Goal: Information Seeking & Learning: Get advice/opinions

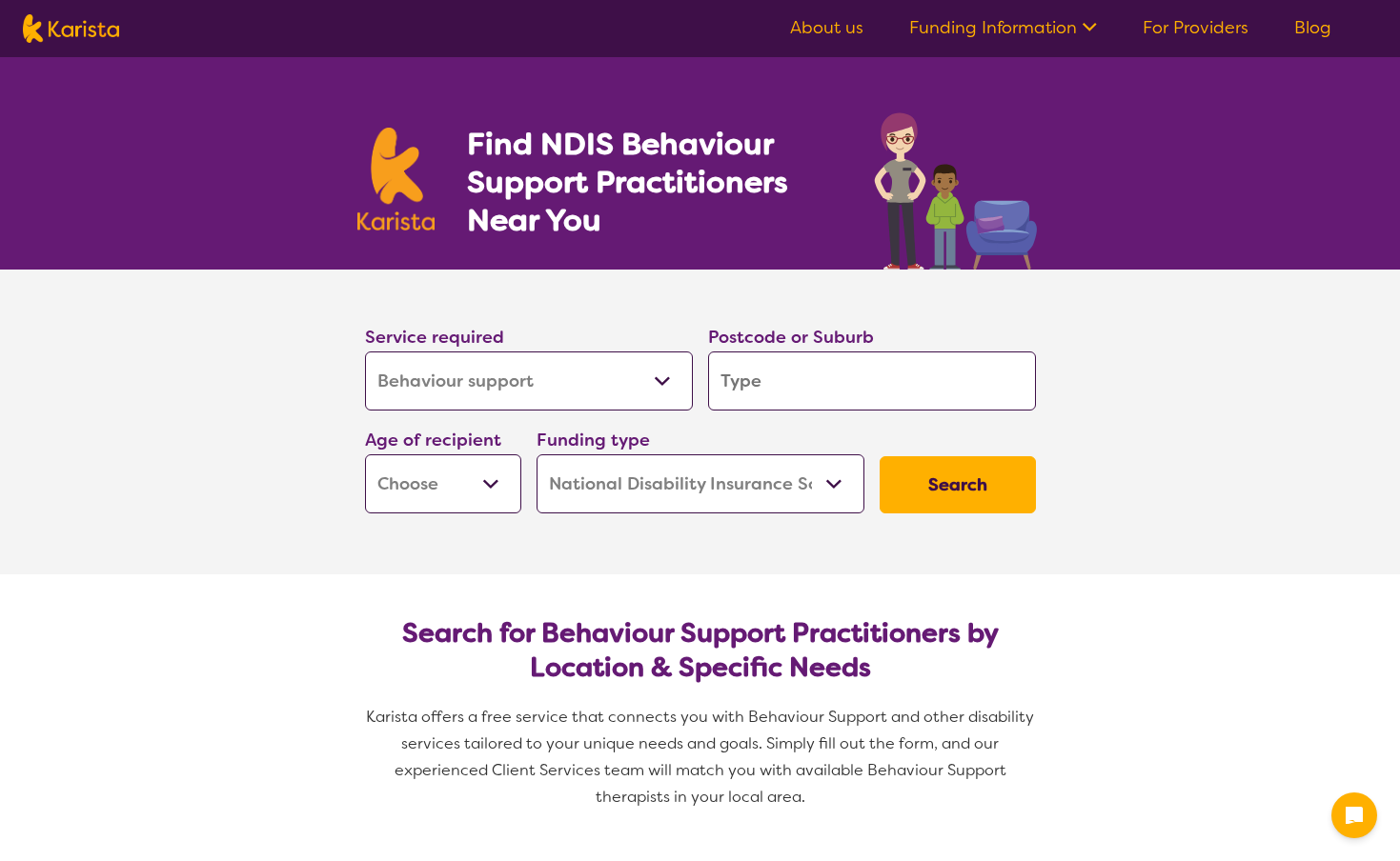
select select "Behaviour support"
select select "NDIS"
select select "Behaviour support"
select select "NDIS"
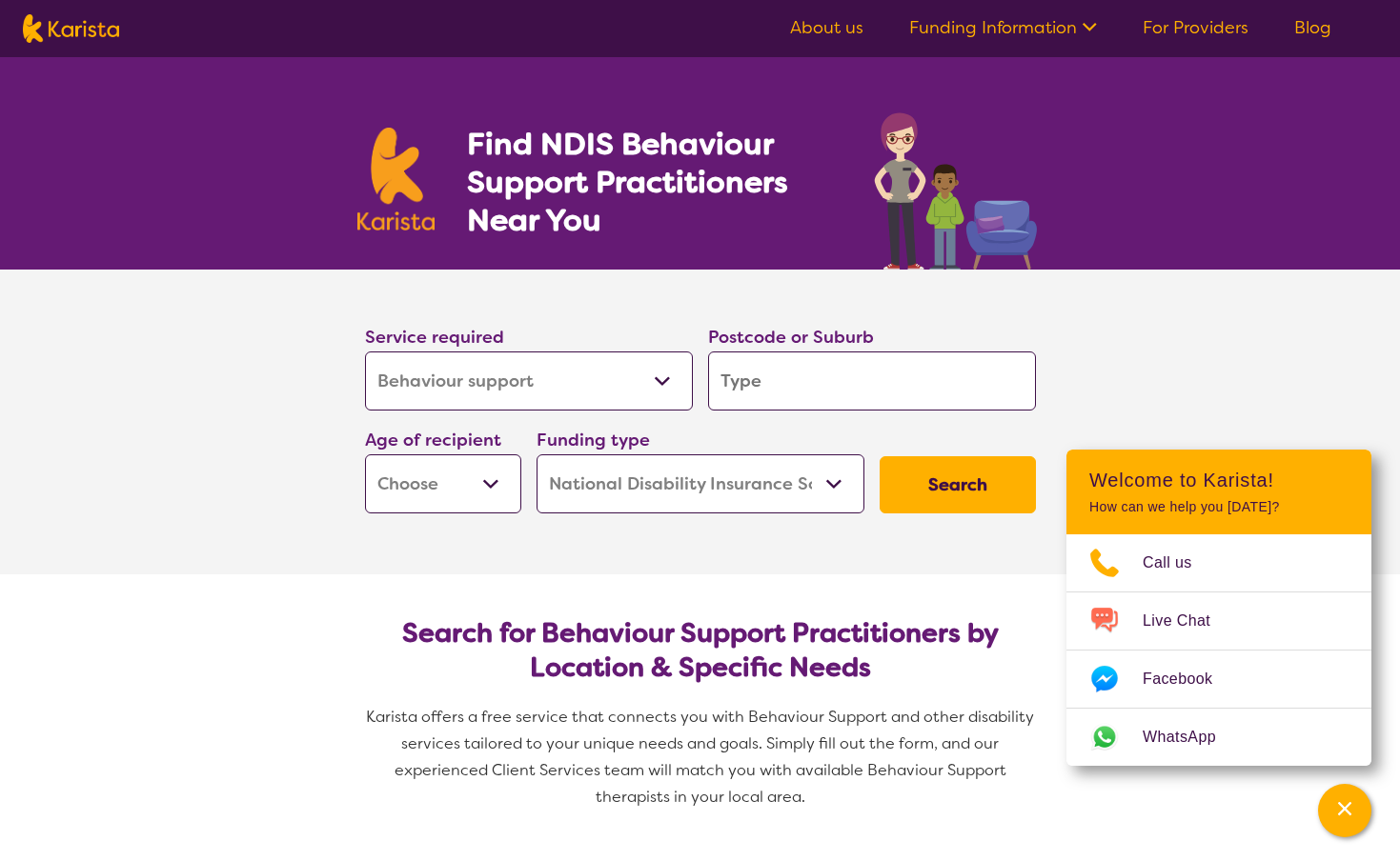
click at [774, 383] on input "search" at bounding box center [871, 380] width 327 height 59
type input "4"
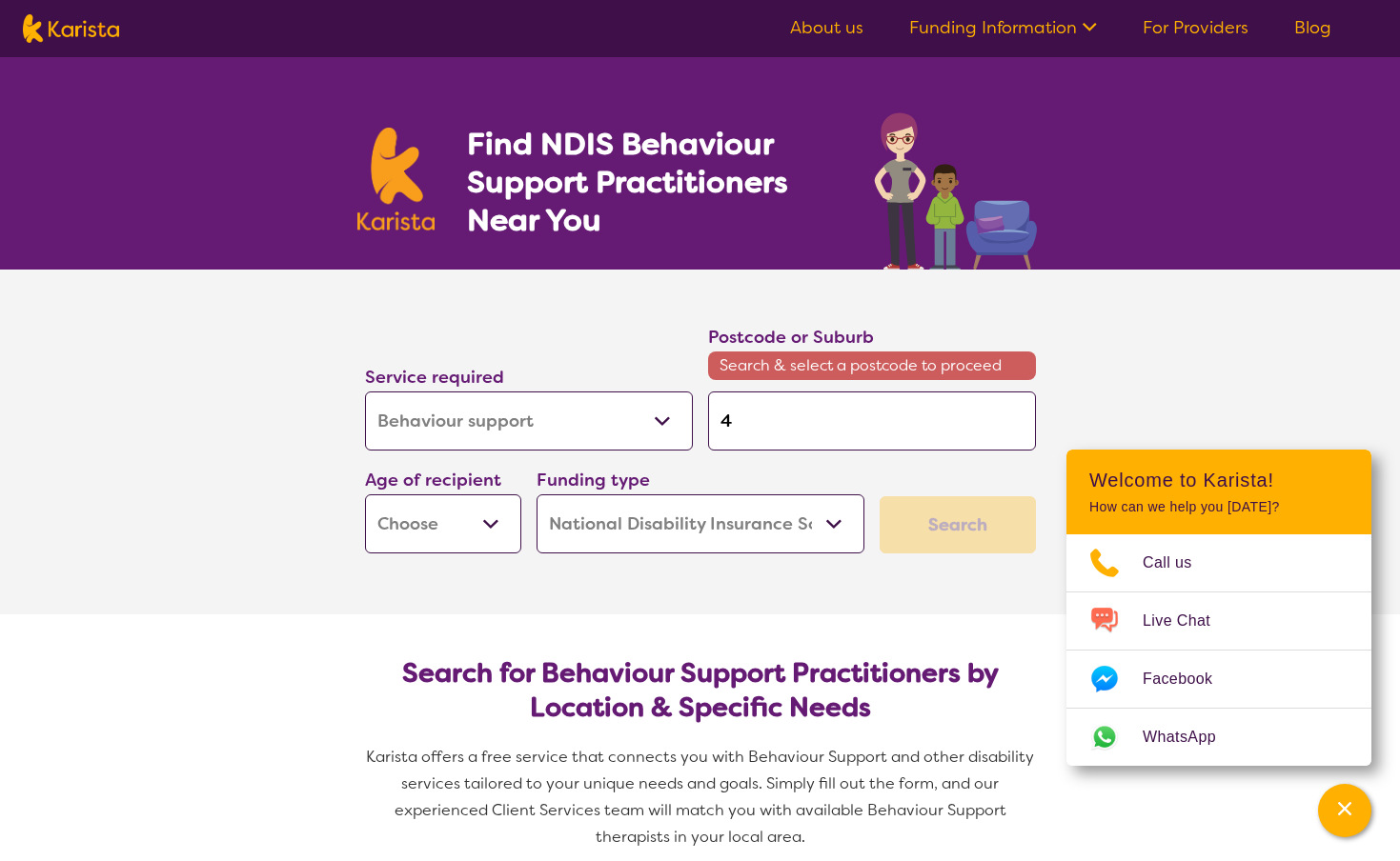
type input "48"
type input "480"
type input "4800"
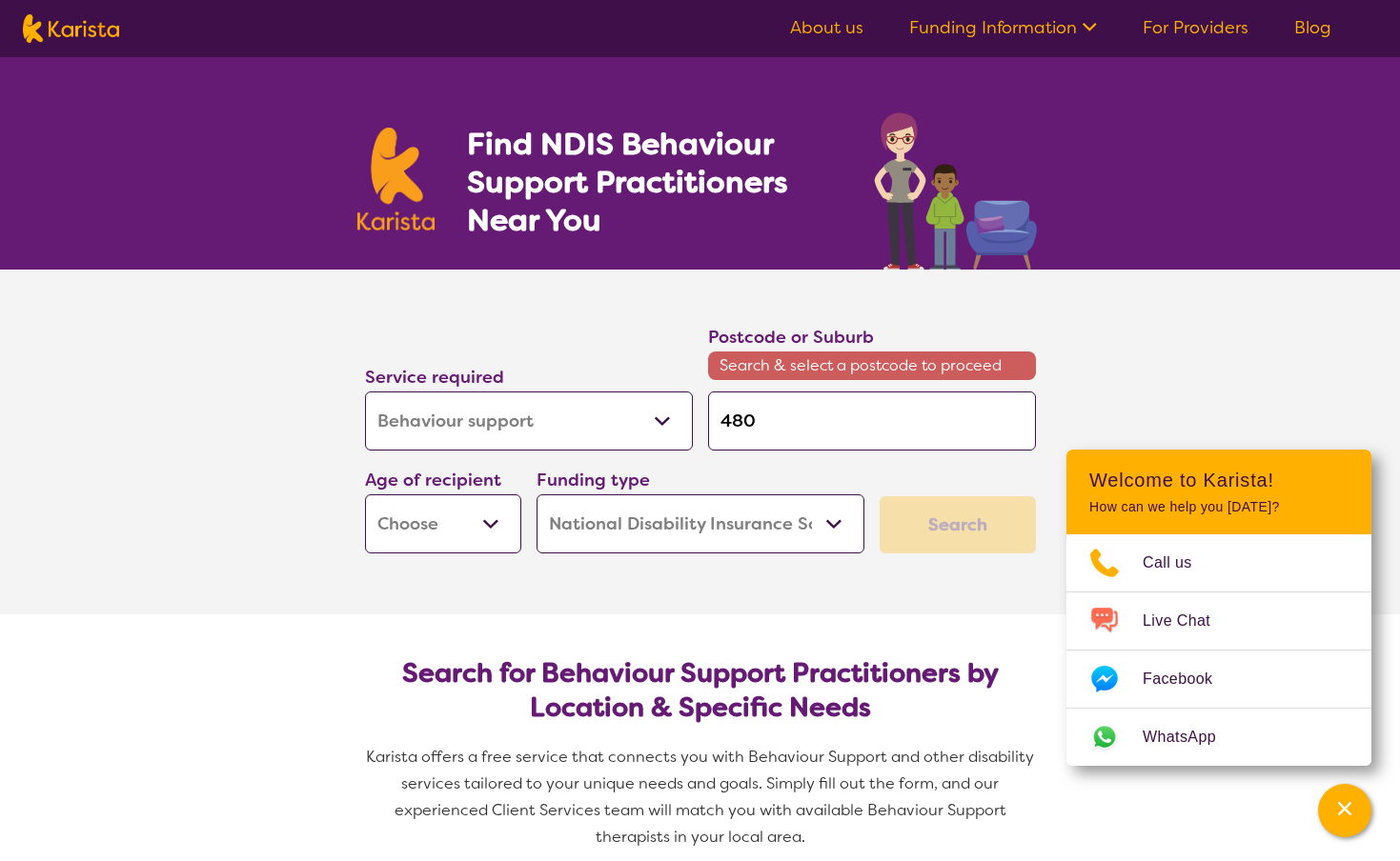
type input "4800"
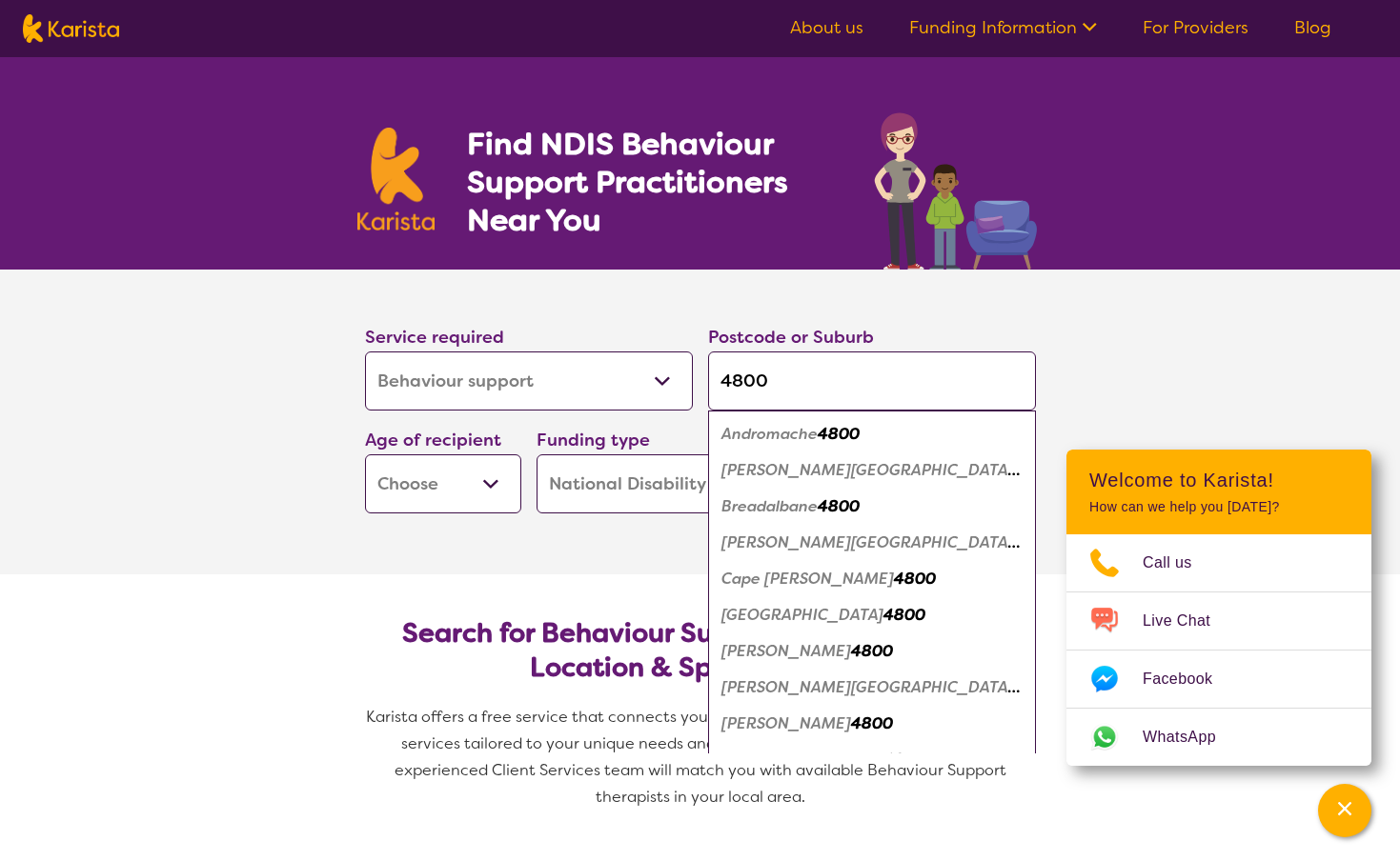
type input "4800"
click at [1013, 537] on em "4800" at bounding box center [1034, 542] width 42 height 20
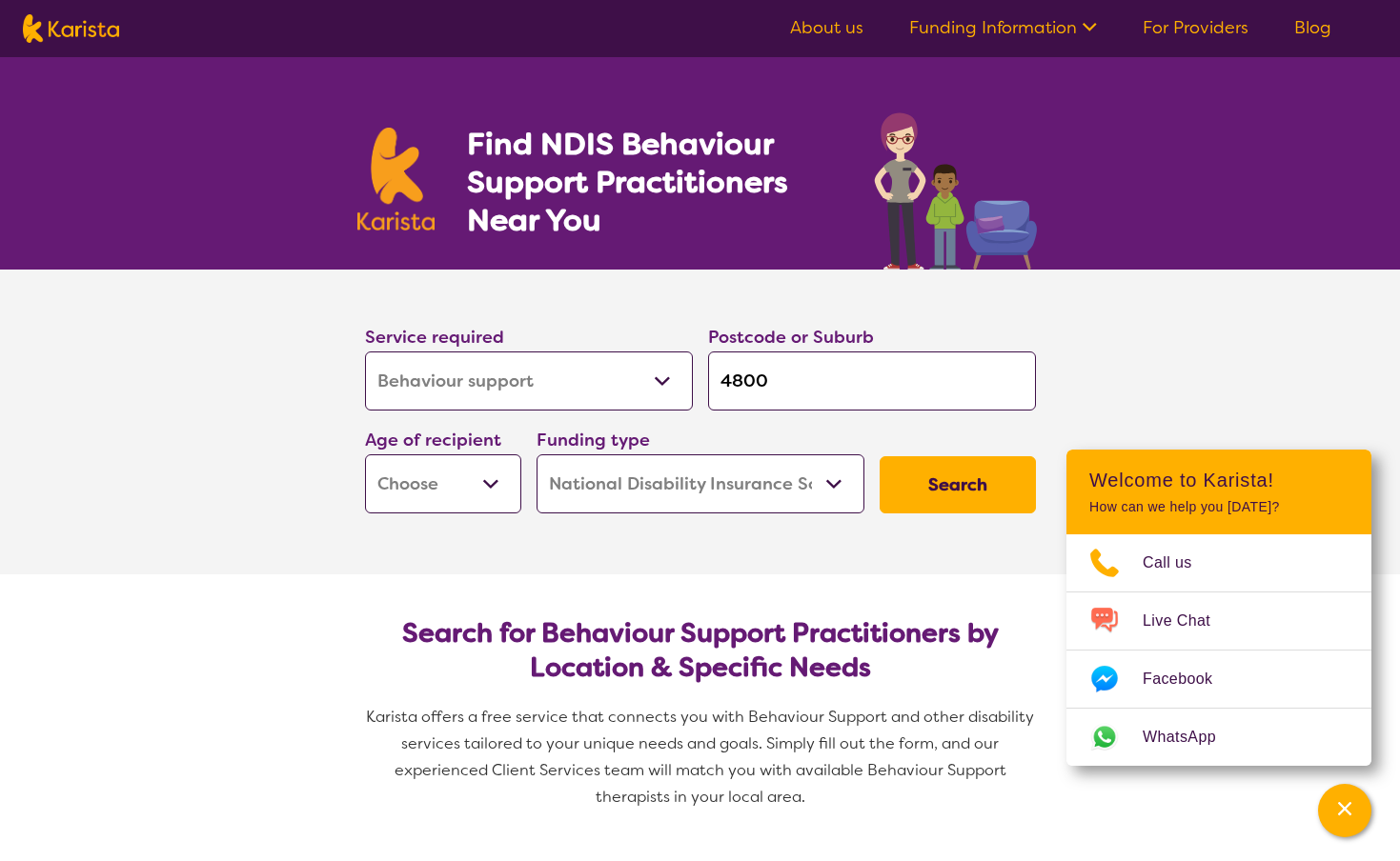
select select "EC"
click at [910, 483] on button "Search" at bounding box center [957, 484] width 156 height 57
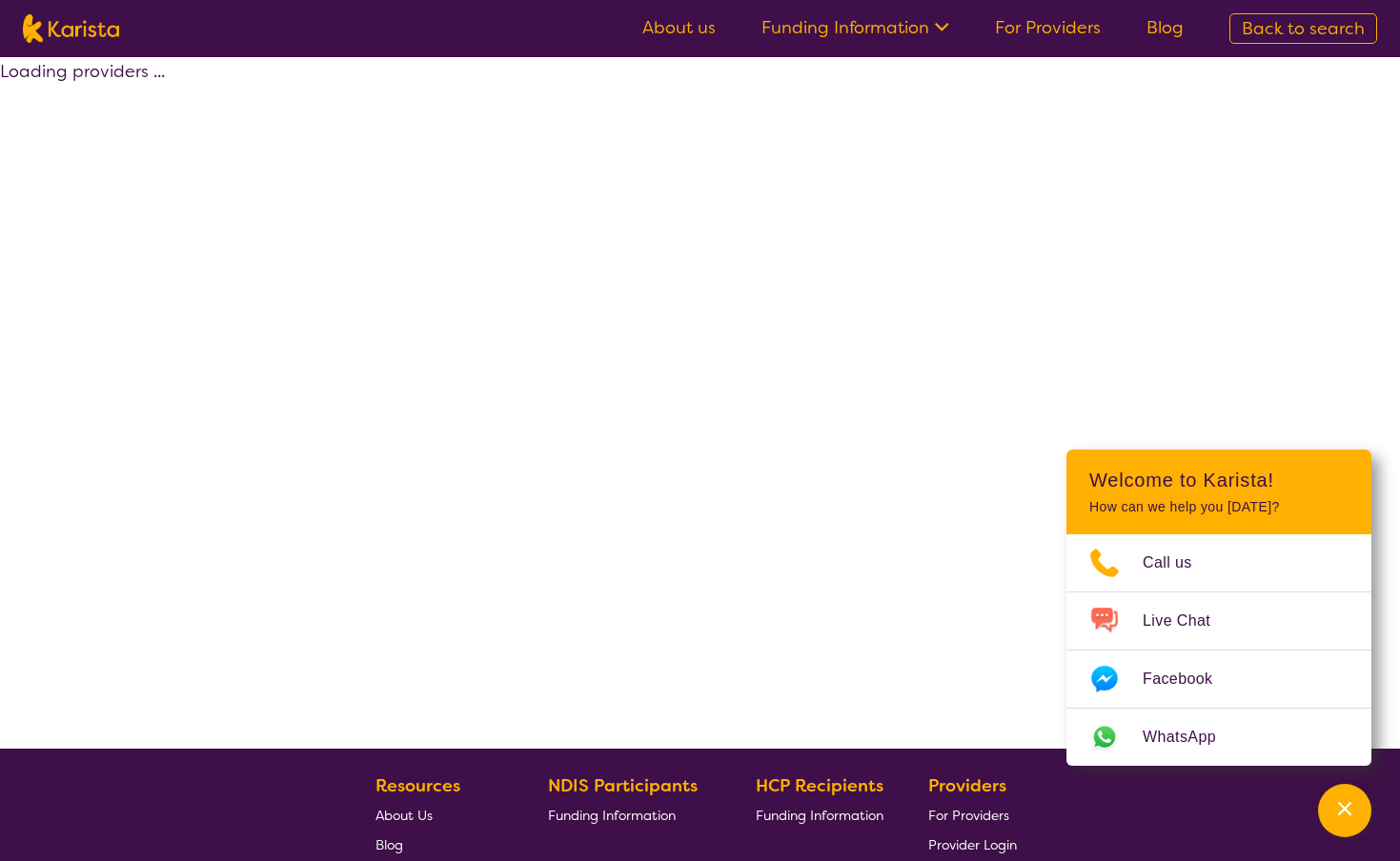
select select "by_score"
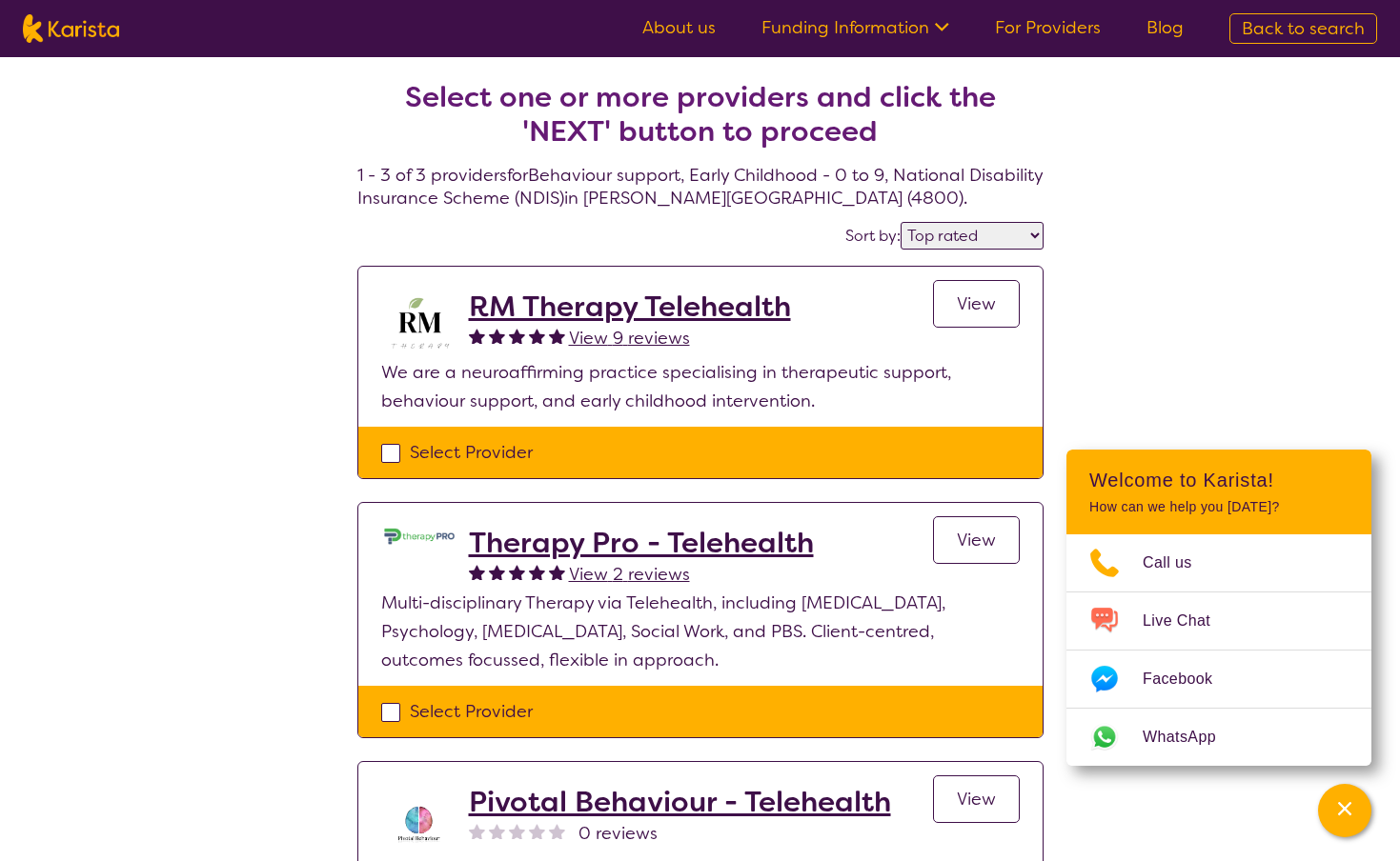
click at [714, 535] on h2 "Therapy Pro - Telehealth" at bounding box center [641, 543] width 345 height 35
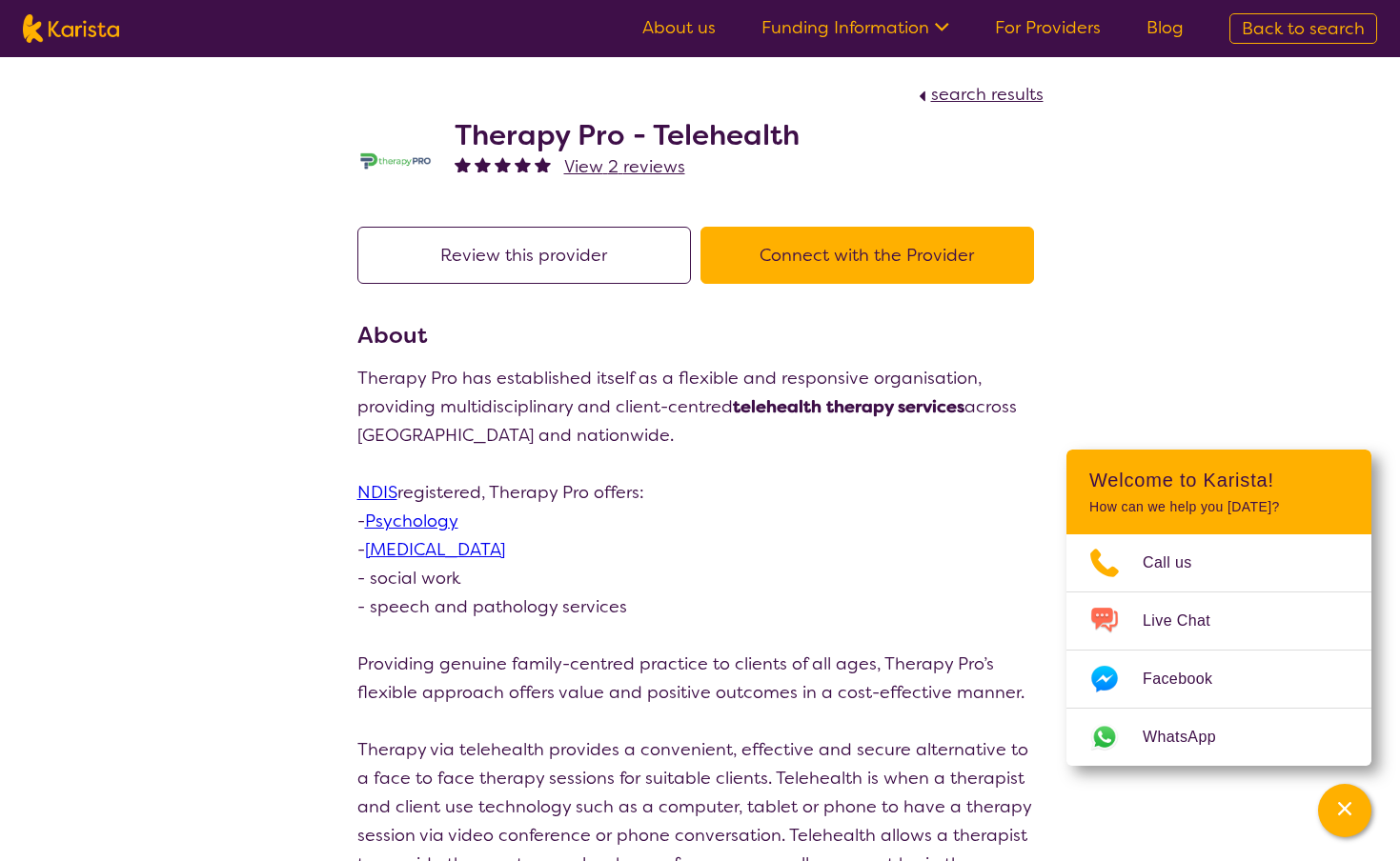
select select "by_score"
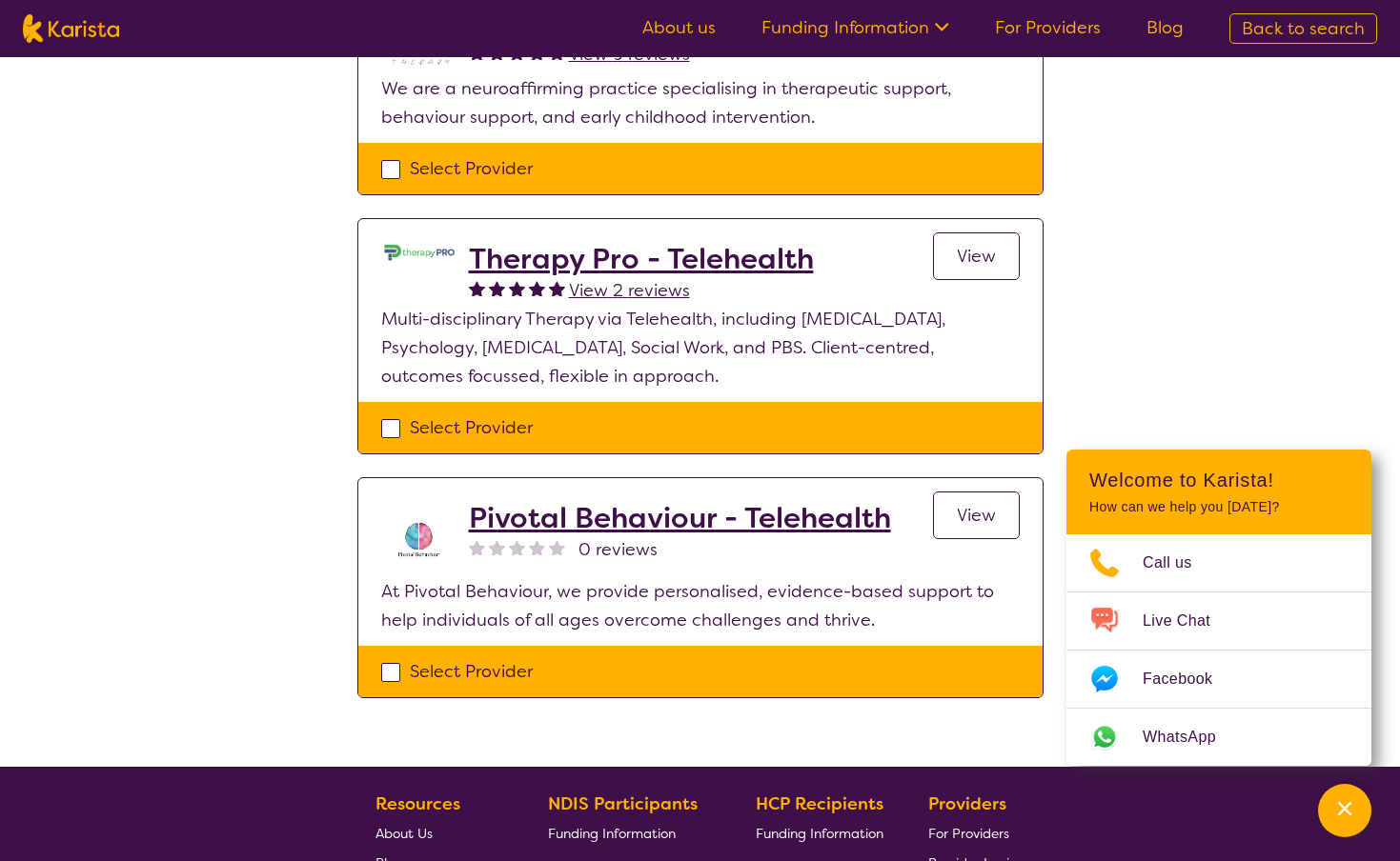
scroll to position [289, 0]
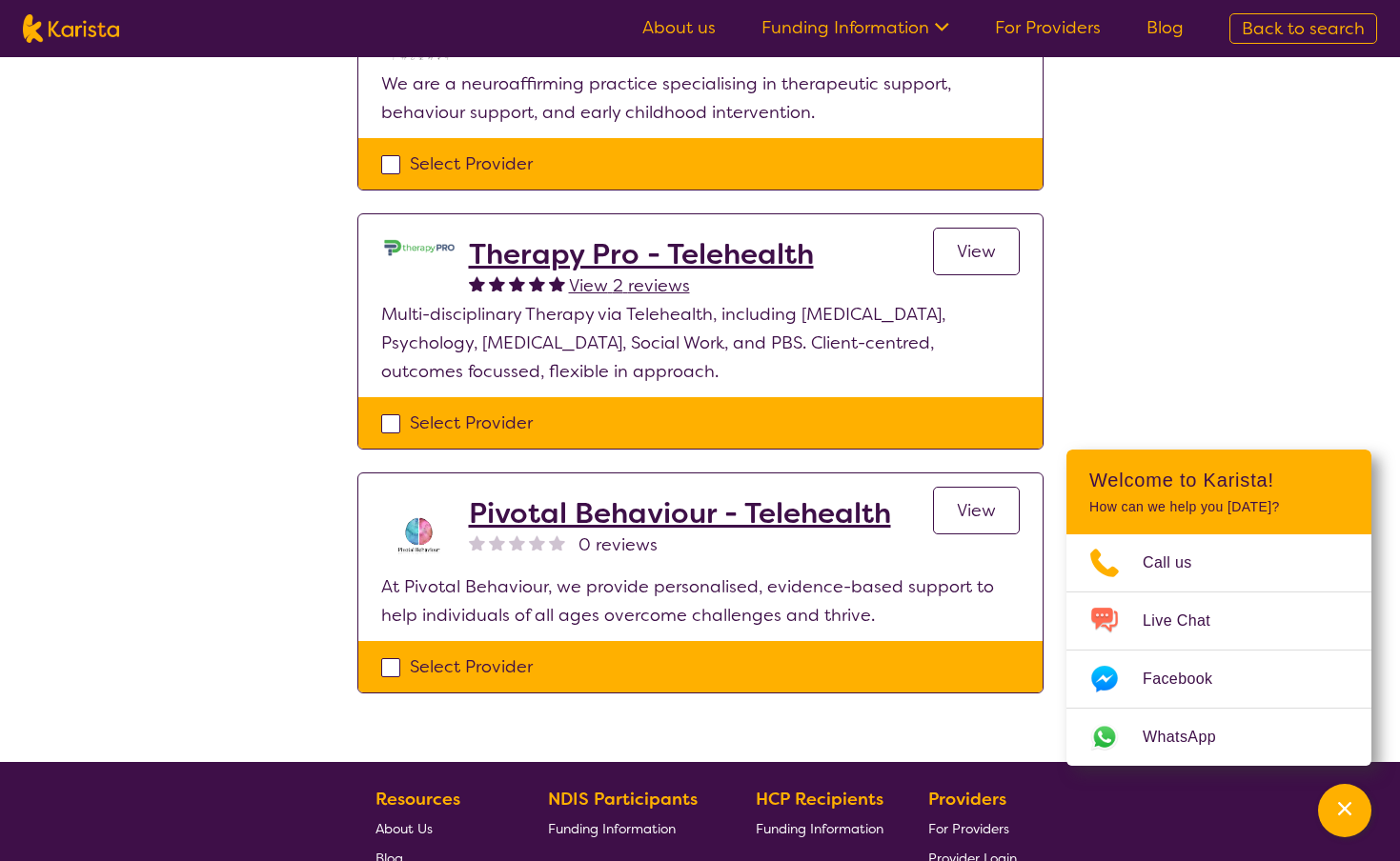
click at [544, 514] on h2 "Pivotal Behaviour - Telehealth" at bounding box center [680, 514] width 422 height 35
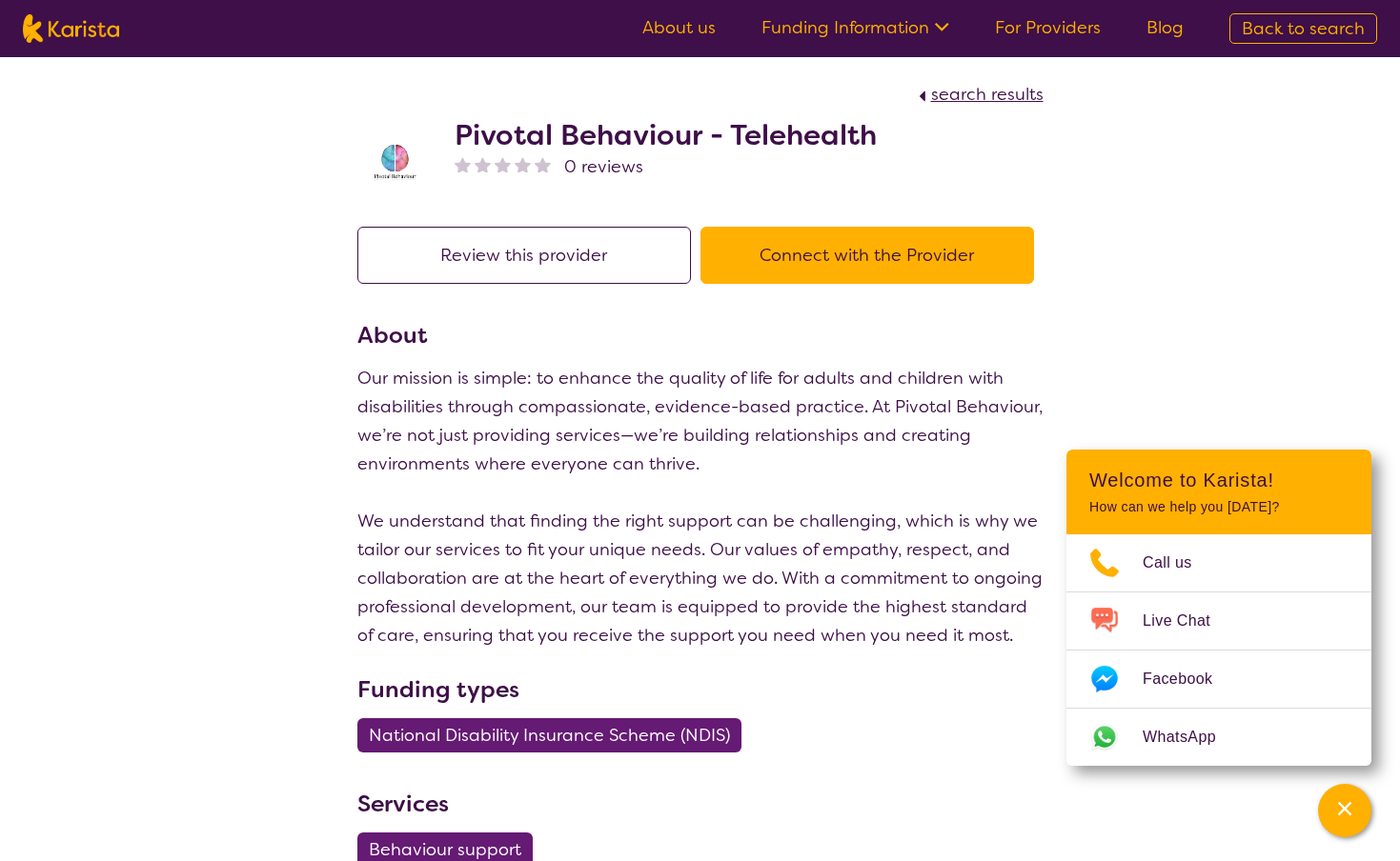
select select "by_score"
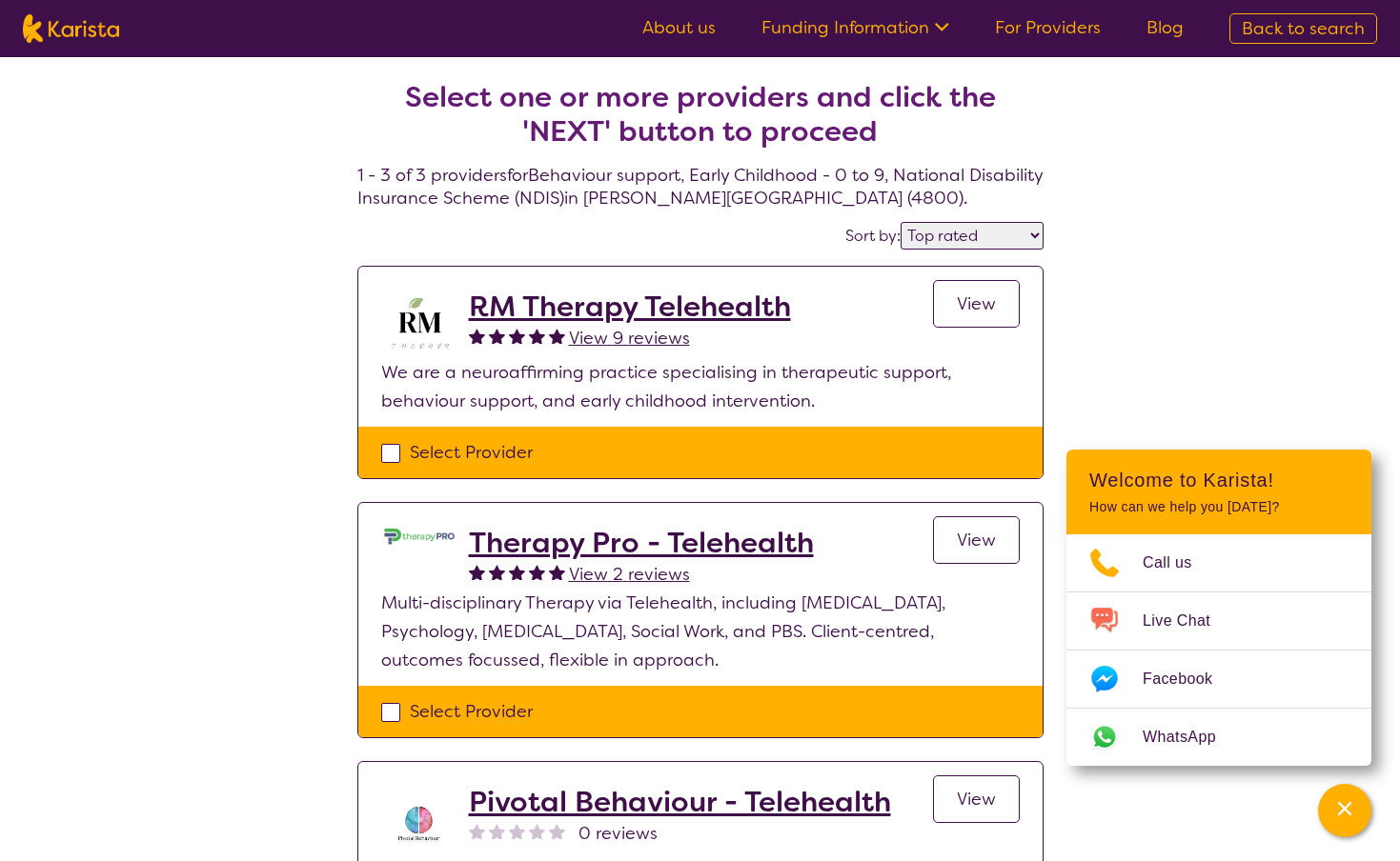
scroll to position [289, 0]
select select "Behaviour support"
select select "EC"
select select "NDIS"
select select "Behaviour support"
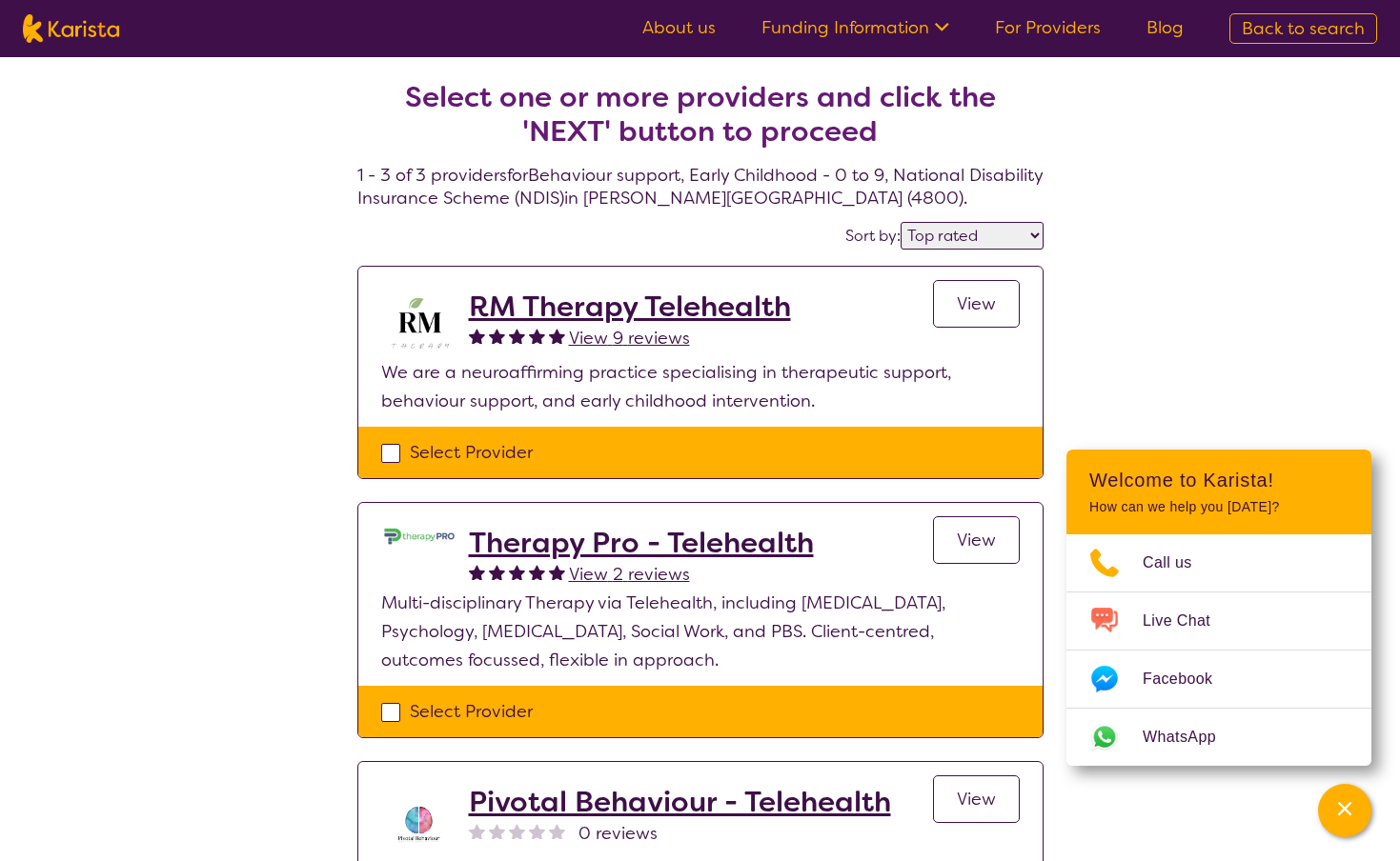
select select "EC"
select select "NDIS"
